Goal: Navigation & Orientation: Find specific page/section

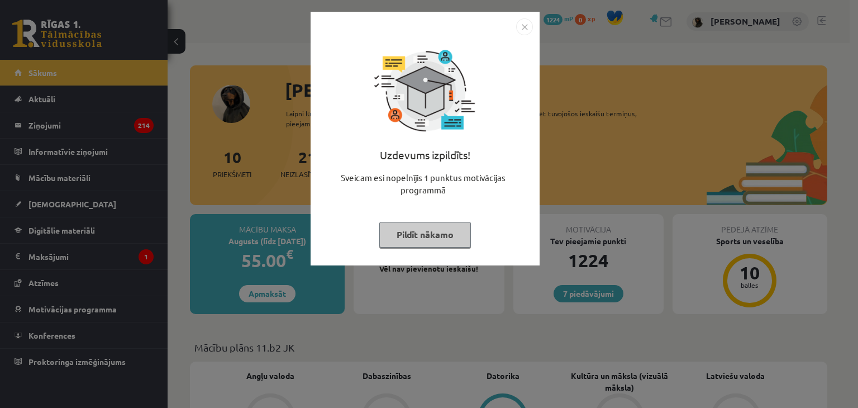
click at [443, 242] on button "Pildīt nākamo" at bounding box center [425, 235] width 92 height 26
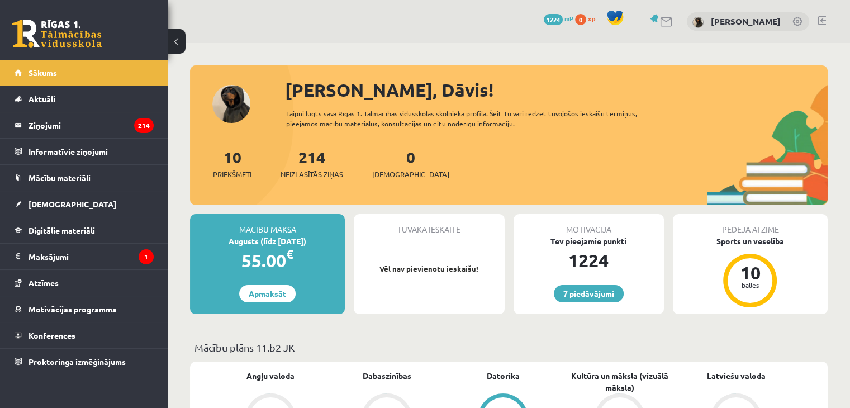
click at [299, 254] on div "55.00 €" at bounding box center [267, 260] width 155 height 27
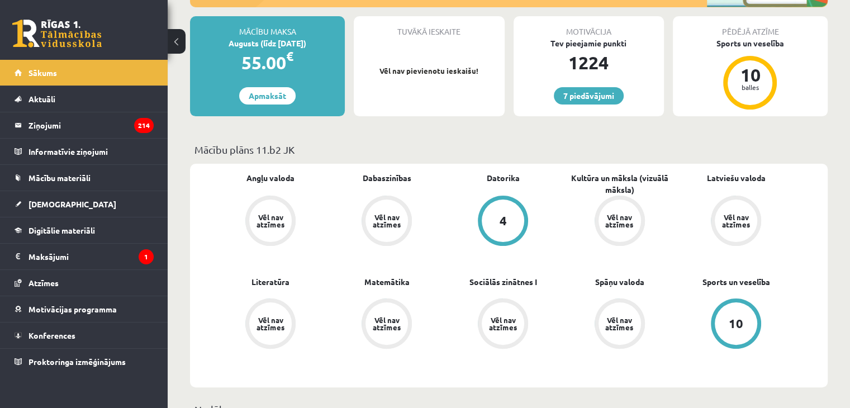
scroll to position [198, 0]
click at [513, 182] on link "Datorika" at bounding box center [502, 177] width 33 height 12
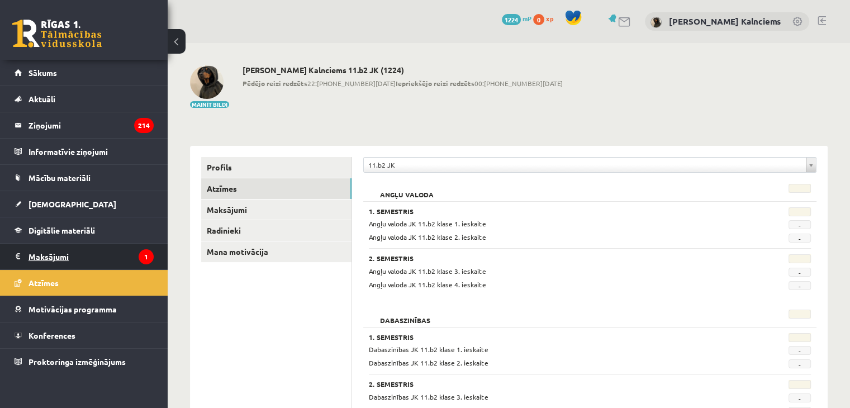
click at [50, 249] on legend "Maksājumi 1" at bounding box center [90, 257] width 125 height 26
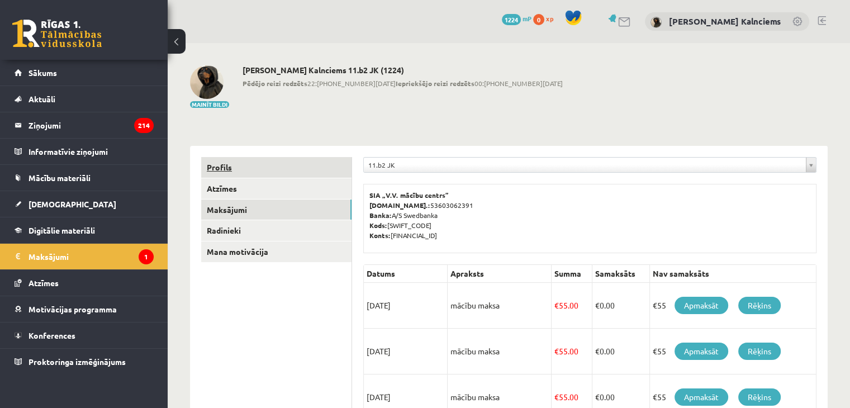
click at [241, 166] on link "Profils" at bounding box center [276, 167] width 150 height 21
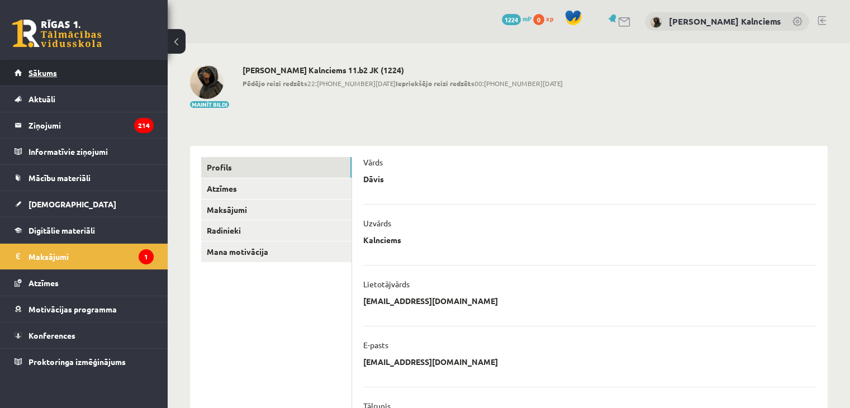
click at [29, 72] on span "Sākums" at bounding box center [42, 73] width 28 height 10
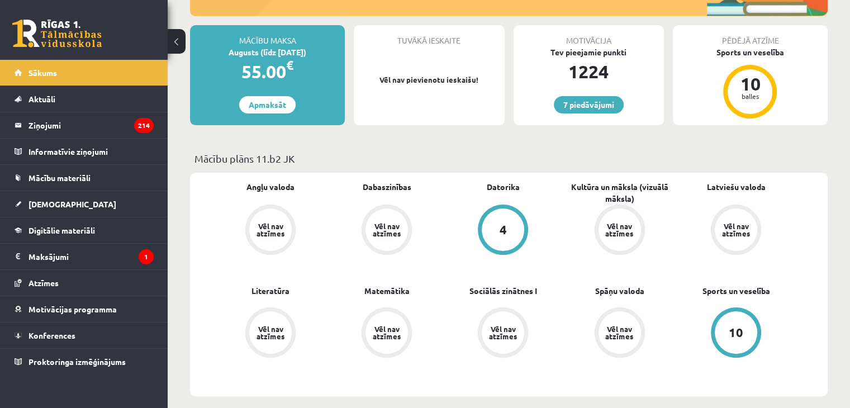
scroll to position [214, 0]
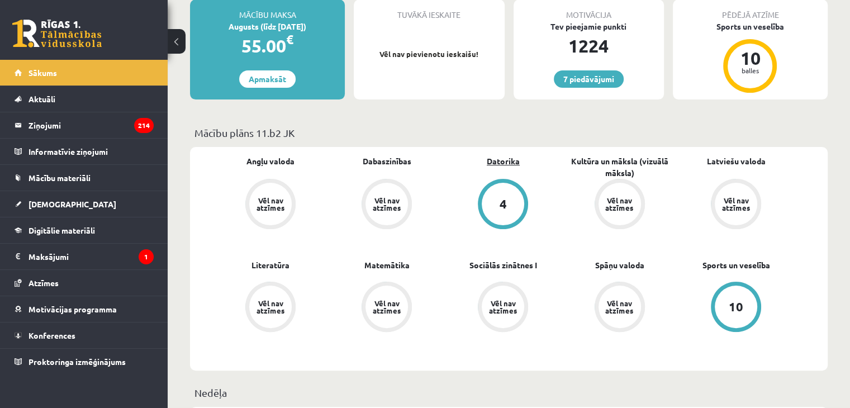
click at [512, 158] on link "Datorika" at bounding box center [502, 161] width 33 height 12
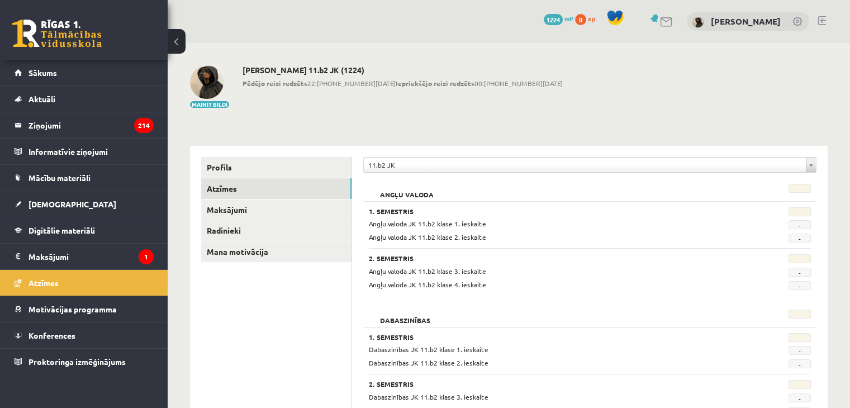
click at [176, 35] on button at bounding box center [177, 41] width 18 height 25
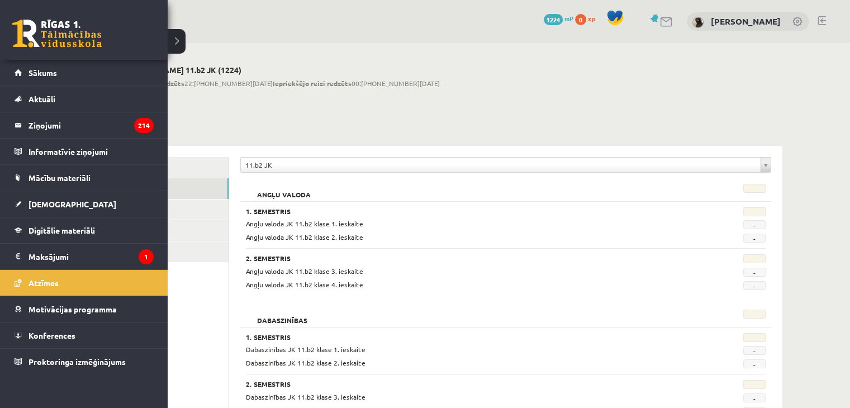
click at [90, 35] on link at bounding box center [56, 34] width 89 height 28
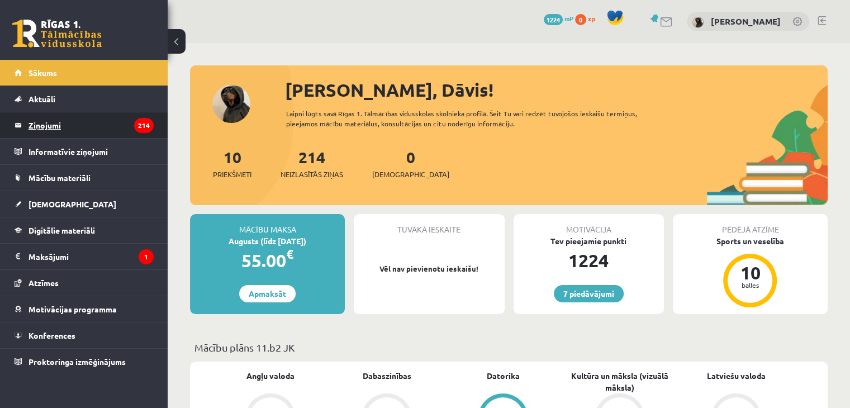
click at [92, 135] on legend "Ziņojumi 214" at bounding box center [90, 125] width 125 height 26
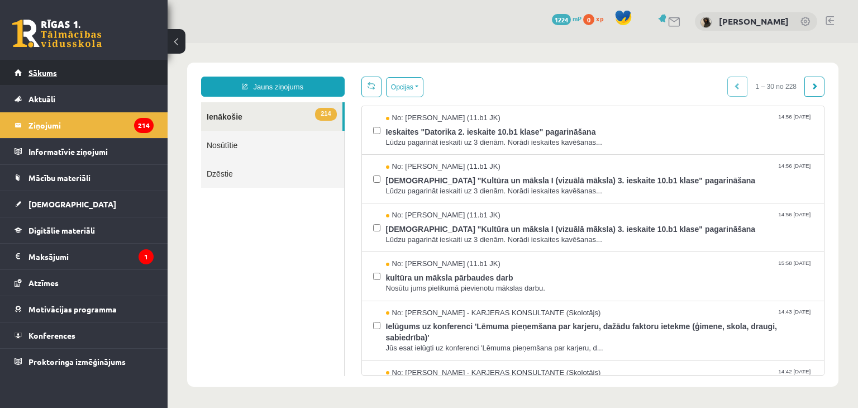
click at [81, 73] on link "Sākums" at bounding box center [84, 73] width 139 height 26
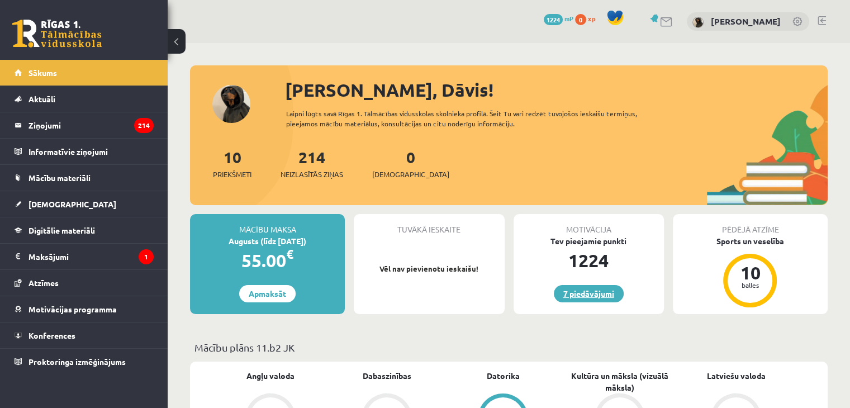
click at [593, 295] on link "7 piedāvājumi" at bounding box center [588, 293] width 70 height 17
